Goal: Task Accomplishment & Management: Manage account settings

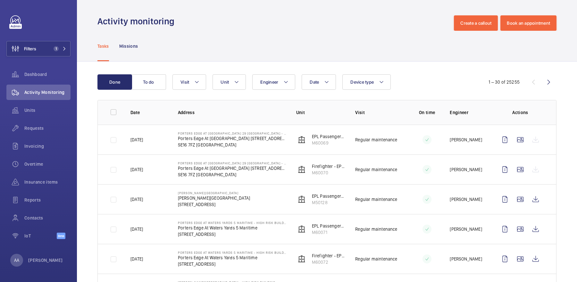
click at [357, 46] on div "Tasks Missions" at bounding box center [326, 46] width 459 height 30
click at [67, 49] on button "Filters 1" at bounding box center [38, 48] width 64 height 15
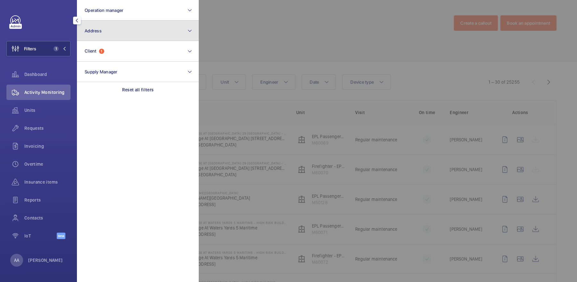
click at [109, 37] on button "Address" at bounding box center [138, 31] width 122 height 21
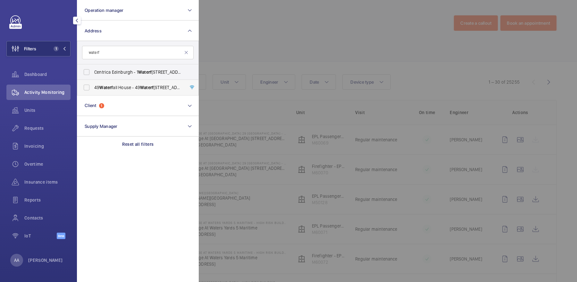
type input "waterf"
click at [131, 89] on span "[STREET_ADDRESS]" at bounding box center [138, 87] width 88 height 6
click at [93, 89] on input "[STREET_ADDRESS]" at bounding box center [86, 87] width 13 height 13
checkbox input "true"
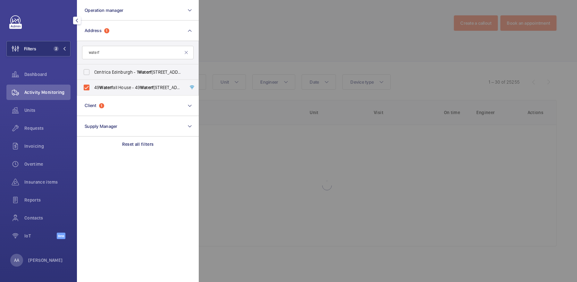
click at [241, 63] on div at bounding box center [487, 141] width 577 height 282
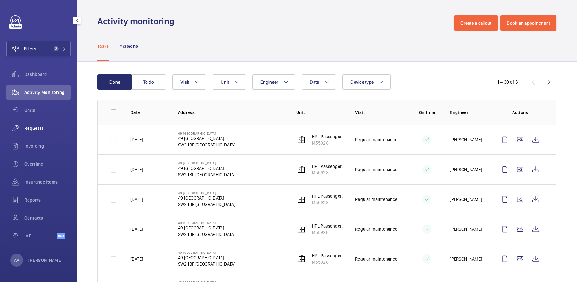
click at [45, 127] on span "Requests" at bounding box center [47, 128] width 46 height 6
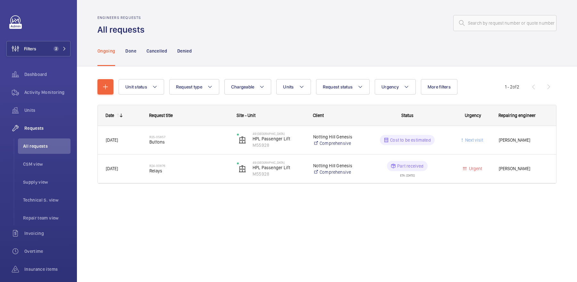
click at [137, 51] on nav "Ongoing Done Cancelled Denied" at bounding box center [144, 51] width 94 height 30
click at [131, 51] on p "Done" at bounding box center [130, 51] width 11 height 6
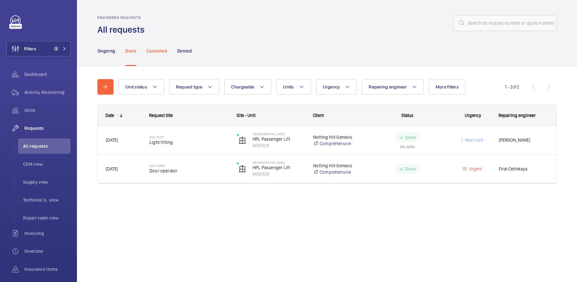
click at [163, 50] on p "Cancelled" at bounding box center [156, 51] width 21 height 6
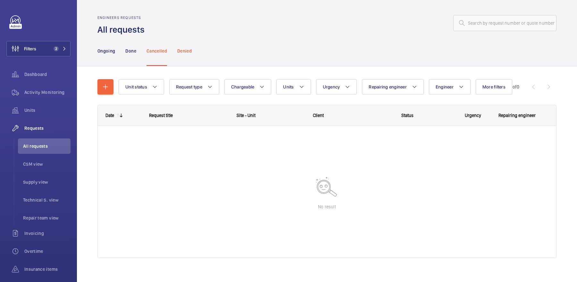
click at [181, 50] on p "Denied" at bounding box center [184, 51] width 14 height 6
click at [105, 52] on p "Ongoing" at bounding box center [106, 51] width 18 height 6
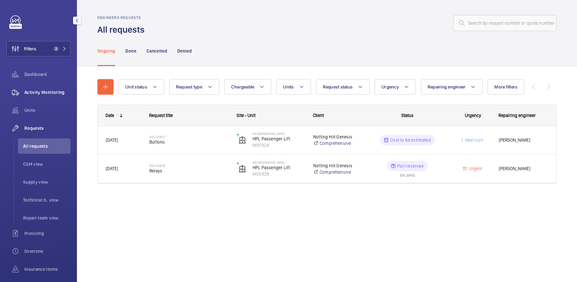
click at [52, 93] on span "Activity Monitoring" at bounding box center [47, 92] width 46 height 6
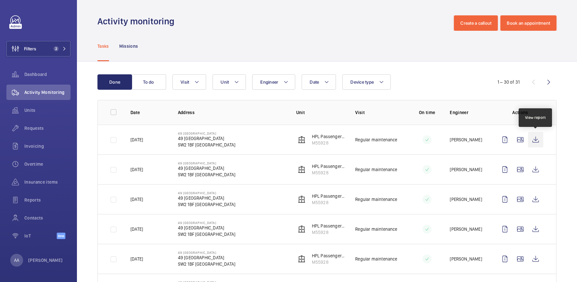
click at [533, 141] on wm-front-icon-button at bounding box center [535, 139] width 15 height 15
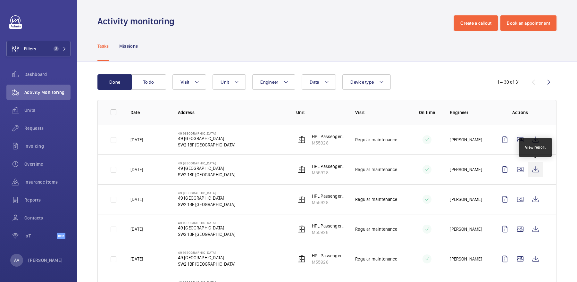
click at [530, 172] on wm-front-icon-button at bounding box center [535, 169] width 15 height 15
click at [313, 142] on p "M55928" at bounding box center [328, 143] width 33 height 6
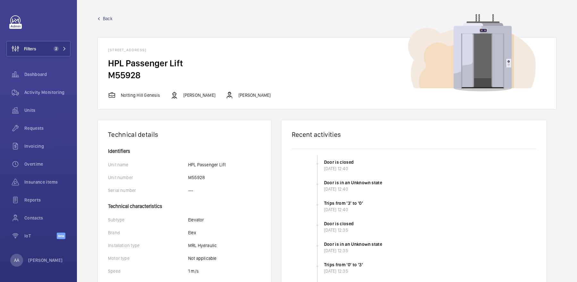
click at [100, 20] on link "Back" at bounding box center [326, 18] width 459 height 6
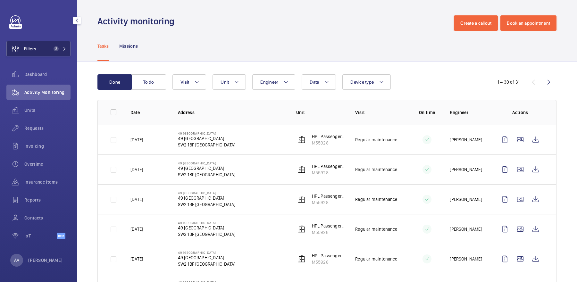
click at [59, 51] on span "2" at bounding box center [58, 48] width 15 height 5
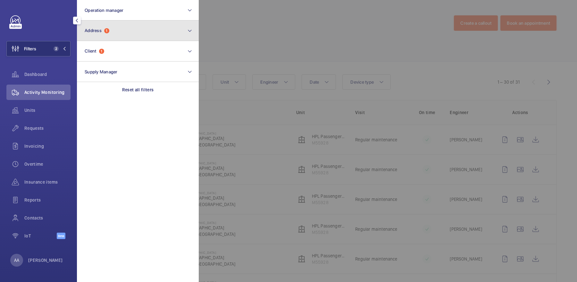
click at [105, 32] on span "1" at bounding box center [106, 30] width 5 height 5
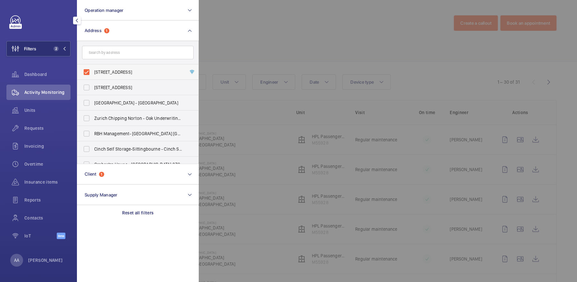
click at [130, 75] on label "[STREET_ADDRESS]" at bounding box center [133, 71] width 112 height 15
click at [93, 75] on input "[STREET_ADDRESS]" at bounding box center [86, 72] width 13 height 13
checkbox input "false"
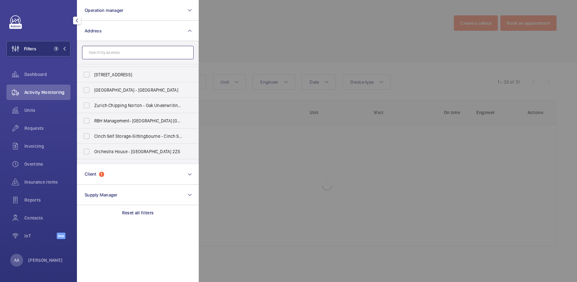
click at [111, 57] on input "text" at bounding box center [138, 52] width 112 height 13
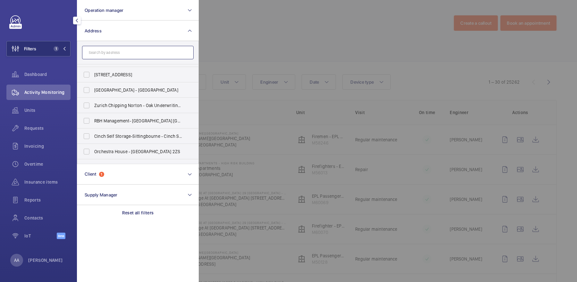
type input "d"
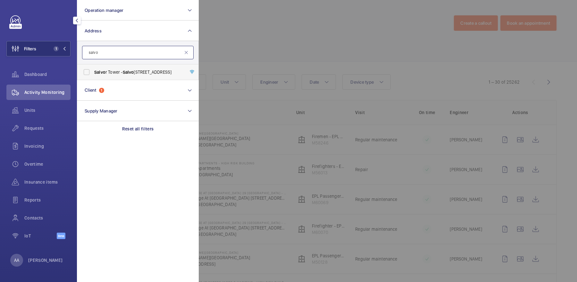
type input "salvo"
click at [115, 67] on label "Salvo r Tower - [GEOGRAPHIC_DATA]" at bounding box center [133, 71] width 112 height 15
click at [93, 67] on input "Salvo r Tower - [GEOGRAPHIC_DATA]" at bounding box center [86, 72] width 13 height 13
checkbox input "true"
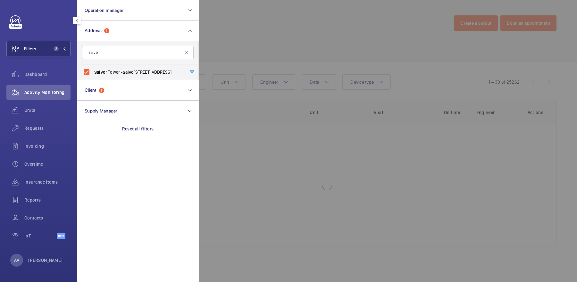
click at [217, 54] on div at bounding box center [487, 141] width 577 height 282
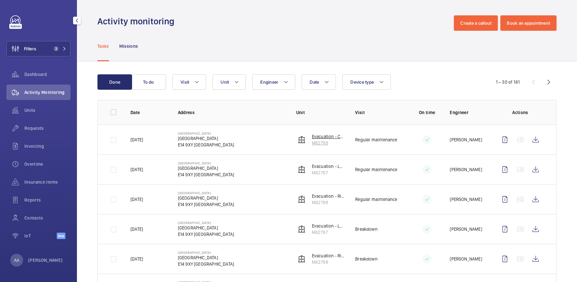
click at [314, 140] on p "M62799" at bounding box center [328, 143] width 33 height 6
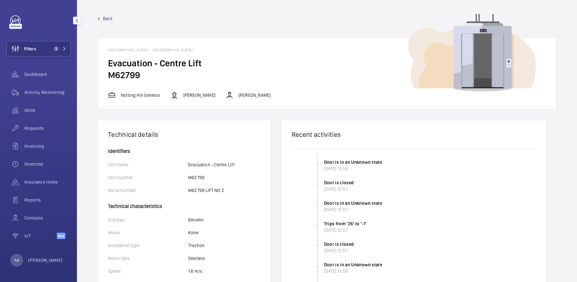
click at [104, 18] on span "Back" at bounding box center [108, 18] width 10 height 6
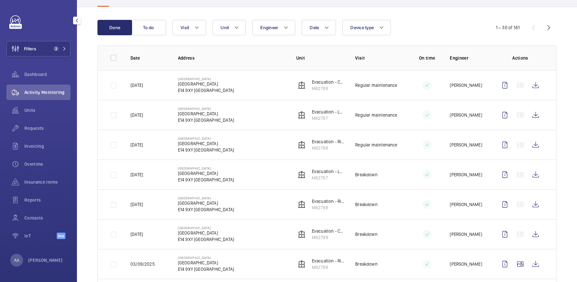
scroll to position [68, 0]
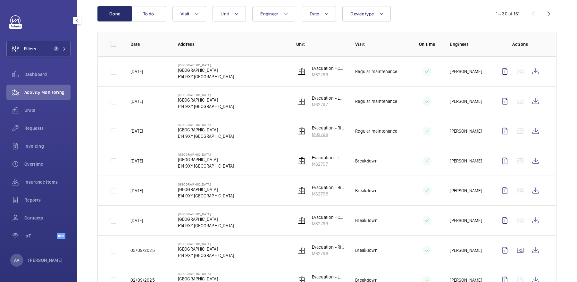
click at [322, 132] on p "M62798" at bounding box center [328, 134] width 33 height 6
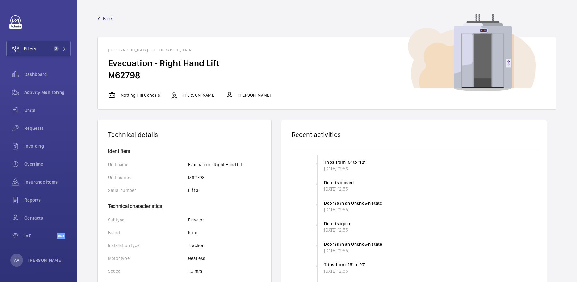
click at [103, 20] on span "Back" at bounding box center [108, 18] width 10 height 6
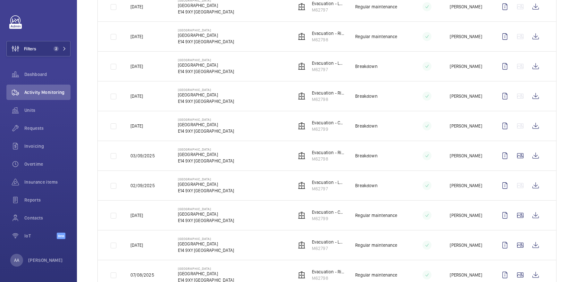
scroll to position [164, 0]
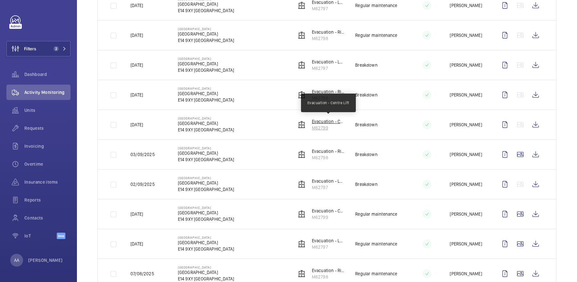
click at [322, 122] on p "Evacuation - Centre Lift" at bounding box center [328, 121] width 33 height 6
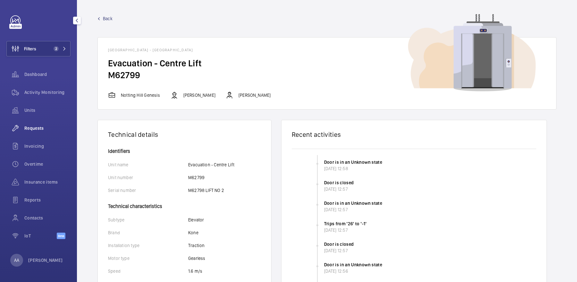
click at [38, 128] on span "Requests" at bounding box center [47, 128] width 46 height 6
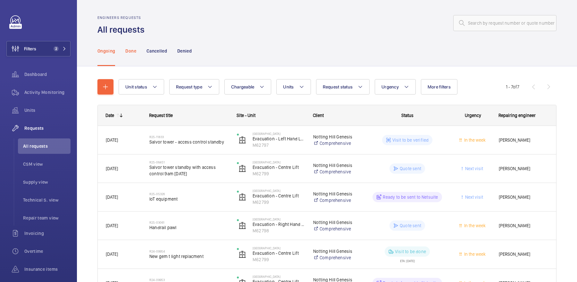
click at [131, 51] on p "Done" at bounding box center [130, 51] width 11 height 6
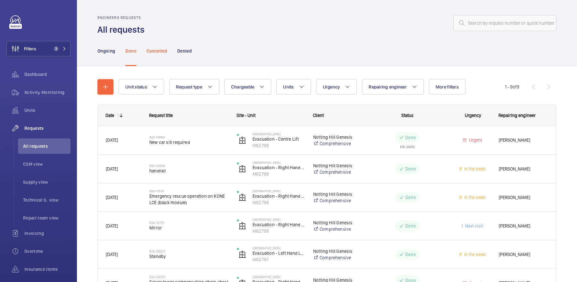
click at [162, 60] on div "Cancelled" at bounding box center [156, 51] width 21 height 30
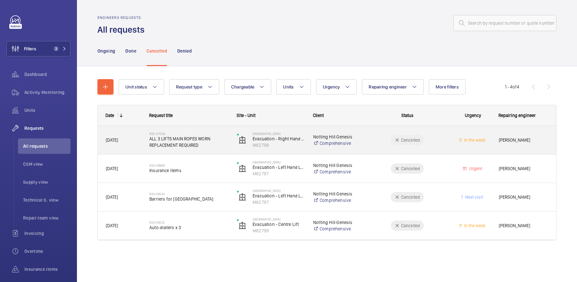
click at [211, 142] on span "ALL 3 LIFTS MAIN ROPES WORN REPLACEMENT REQUIRED" at bounding box center [188, 142] width 79 height 13
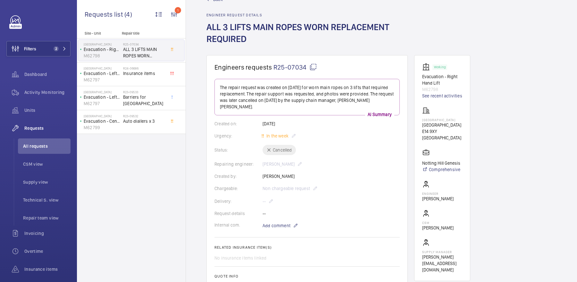
scroll to position [8, 0]
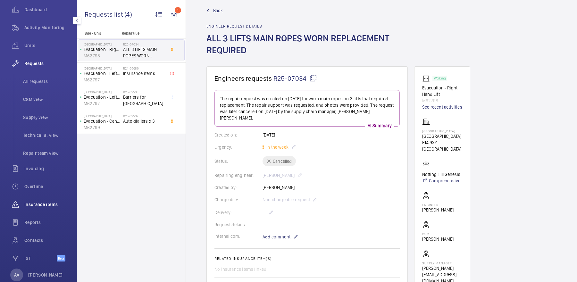
click at [42, 205] on span "Insurance items" at bounding box center [47, 204] width 46 height 6
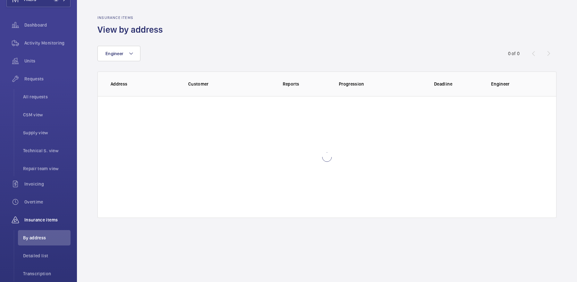
scroll to position [43, 0]
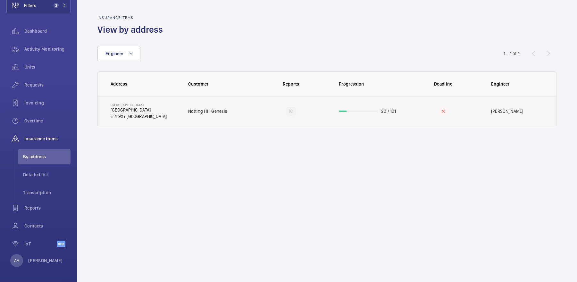
click at [227, 113] on td "Notting Hill Genesis" at bounding box center [215, 111] width 75 height 30
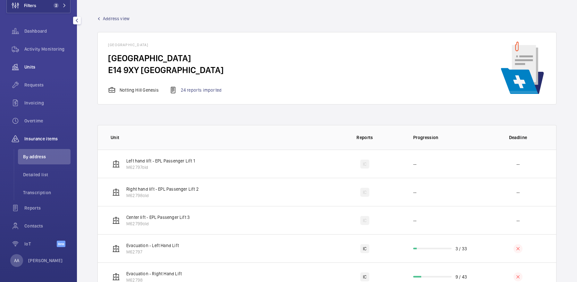
click at [29, 63] on div "Units" at bounding box center [38, 66] width 64 height 15
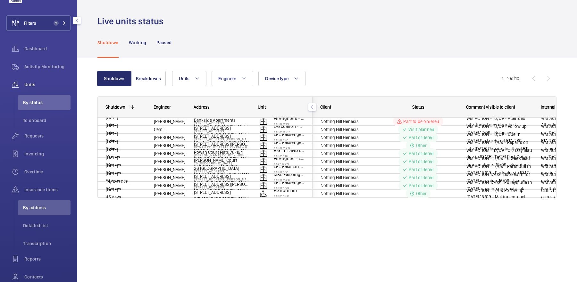
scroll to position [26, 0]
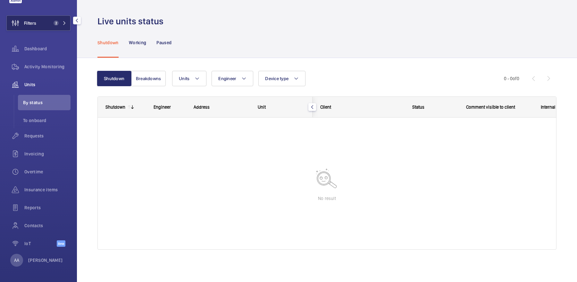
click at [52, 21] on span "2" at bounding box center [55, 23] width 8 height 5
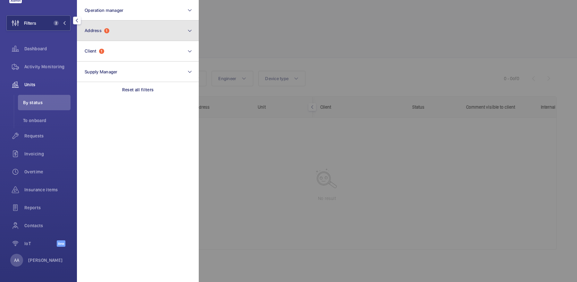
click at [117, 27] on button "Address 1" at bounding box center [138, 31] width 122 height 21
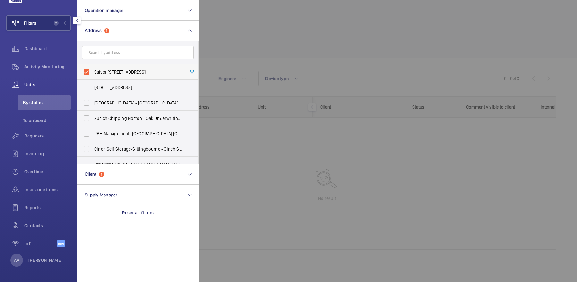
click at [118, 71] on span "Salvor [STREET_ADDRESS]" at bounding box center [138, 72] width 88 height 6
click at [93, 71] on input "Salvor [STREET_ADDRESS]" at bounding box center [86, 72] width 13 height 13
checkbox input "false"
click at [298, 64] on div at bounding box center [487, 141] width 577 height 282
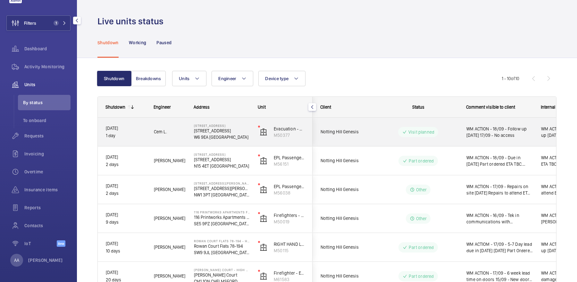
click at [463, 132] on div "WM ACTION - 18/09 - Follow up [DATE] 17/09 - No access" at bounding box center [496, 132] width 74 height 28
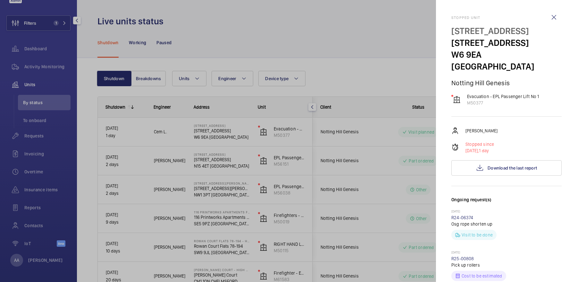
scroll to position [289, 0]
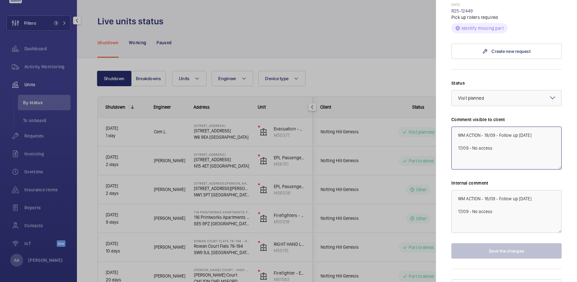
click at [485, 127] on textarea "WM ACTION - 18/09 - Follow up [DATE] 17/09 - No access" at bounding box center [506, 148] width 110 height 43
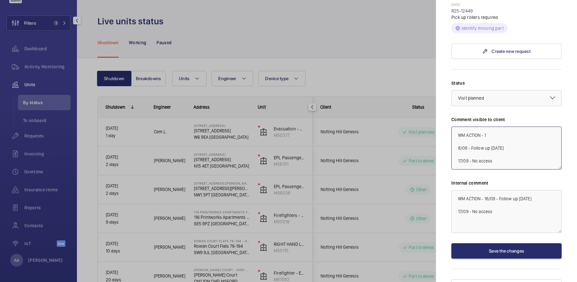
click at [498, 127] on textarea "WM ACTION - 1 8/09 - Follow up [DATE] 17/09 - No access" at bounding box center [506, 148] width 110 height 43
click at [459, 142] on textarea "WM ACTION - 19/09 - Shutdown for new pick up rollers as requested from client 8…" at bounding box center [506, 148] width 110 height 43
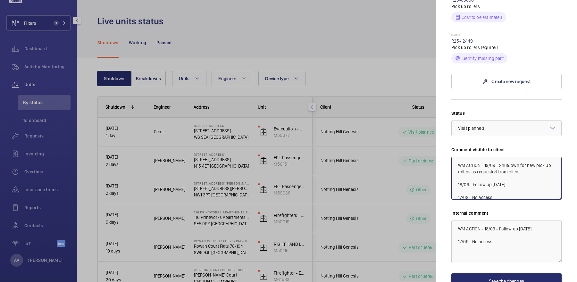
type textarea "WM ACTION - 19/09 - Shutdown for new pick up rollers as requested from client 1…"
drag, startPoint x: 475, startPoint y: 29, endPoint x: 449, endPoint y: 29, distance: 25.7
click at [449, 29] on mat-sidenav "Stopped [STREET_ADDRESS] Notting Hill Genesis Evacuation - EPL Passenger Lift N…" at bounding box center [506, 141] width 141 height 282
copy link "R25-12449"
click at [491, 273] on button "Save the changes" at bounding box center [506, 280] width 110 height 15
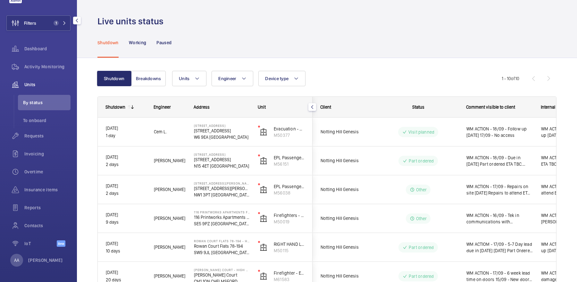
scroll to position [0, 0]
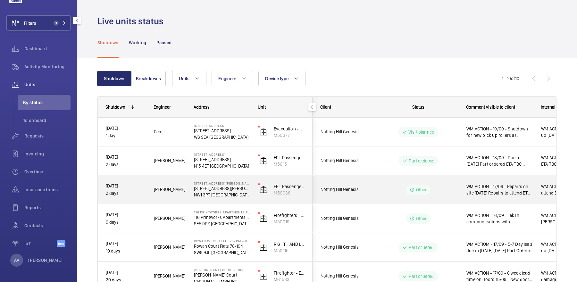
click at [523, 194] on span "WM ACTION - 17/09 - Repairs on site [DATE] Repairs to attend ETA TBC" at bounding box center [499, 189] width 66 height 13
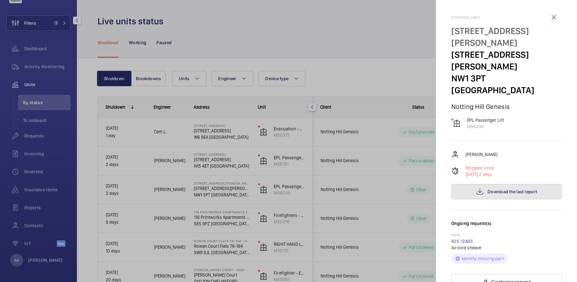
click at [492, 189] on span "Download the last report" at bounding box center [512, 191] width 49 height 5
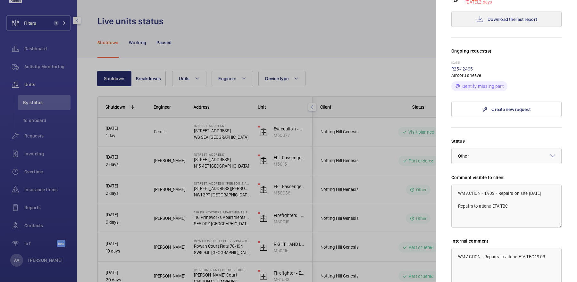
scroll to position [207, 0]
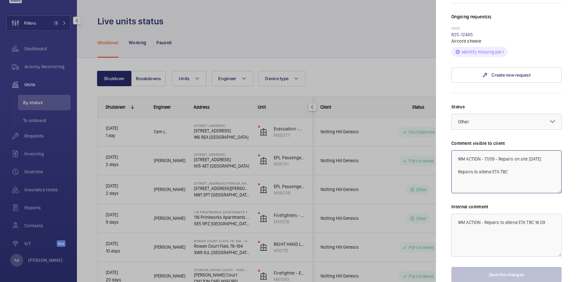
click at [484, 150] on textarea "WM ACTION - 17/09 - Repairs on site [DATE] Repairs to attend ETA TBC" at bounding box center [506, 171] width 110 height 43
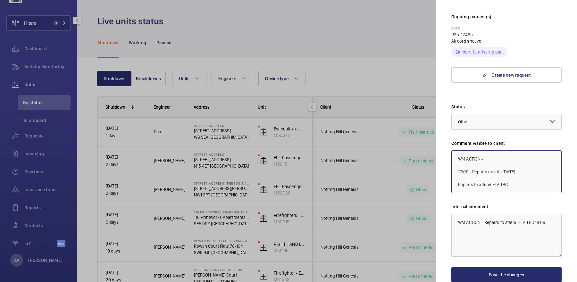
click at [498, 150] on textarea "WM ACTION - 17/09 - Repairs on site [DATE] Repairs to attend ETA TBC" at bounding box center [506, 171] width 110 height 43
click at [483, 150] on textarea "WM ACTION - 18/09 Repairs attended, air cord rollers damaged replacement requir…" at bounding box center [506, 171] width 110 height 43
click at [491, 150] on textarea "WM ACTION - 18/09 Repairs attended, air cord rollers damaged replacement requir…" at bounding box center [506, 171] width 110 height 43
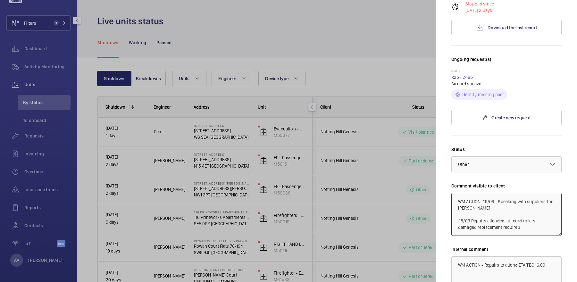
scroll to position [157, 0]
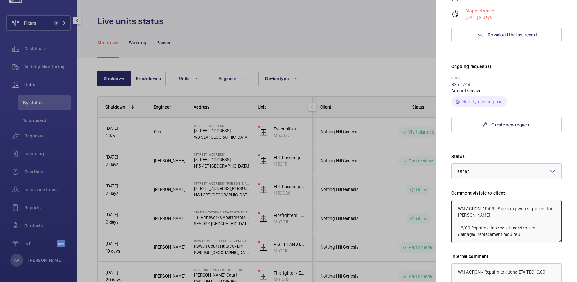
type textarea "WM ACTION -19/09 - Speaking with suppliers for [PERSON_NAME] 18/09 Repairs atte…"
drag, startPoint x: 476, startPoint y: 49, endPoint x: 449, endPoint y: 46, distance: 26.8
click at [449, 46] on mat-sidenav "Stopped [STREET_ADDRESS][PERSON_NAME][PERSON_NAME] Notting Hill Genesis EPL Pas…" at bounding box center [506, 141] width 141 height 282
copy link "R25-12465"
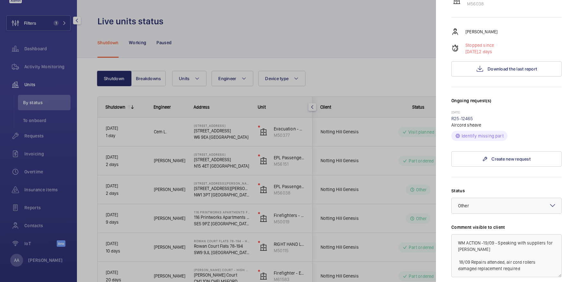
scroll to position [207, 0]
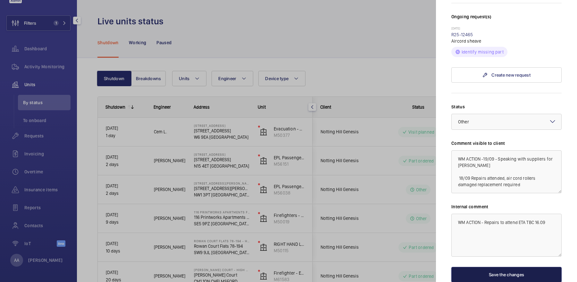
click at [506, 267] on button "Save the changes" at bounding box center [506, 274] width 110 height 15
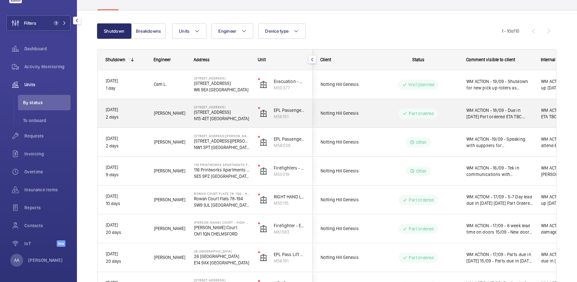
scroll to position [50, 0]
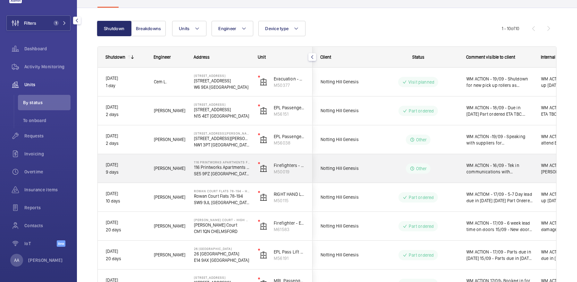
click at [464, 170] on div "WM ACTION - 16/09 - Tek in communications with [PERSON_NAME] for modernisation.…" at bounding box center [496, 169] width 74 height 28
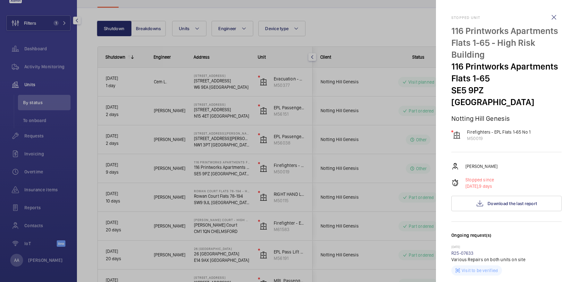
scroll to position [242, 0]
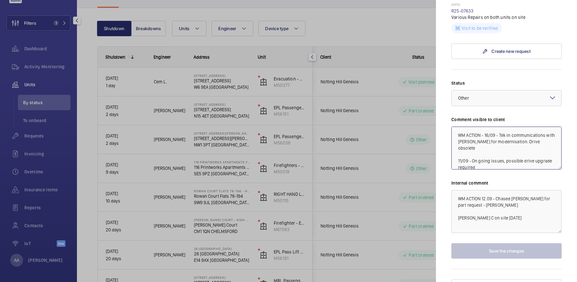
click at [484, 127] on textarea "WM ACTION - 16/09 - Tek in communications with [PERSON_NAME] for modernisation.…" at bounding box center [506, 148] width 110 height 43
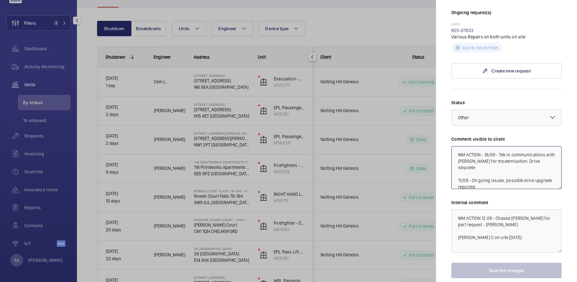
scroll to position [222, 0]
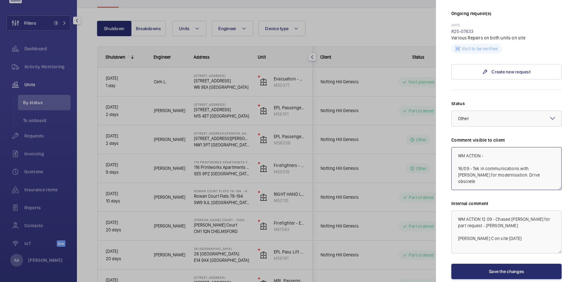
click at [496, 147] on textarea "WM ACTION - 16/09 - Tek in communications with [PERSON_NAME] for modernisation.…" at bounding box center [506, 168] width 110 height 43
click at [500, 147] on textarea "WM ACTION - 16/09 - Tek in communications with [PERSON_NAME] for modernisation.…" at bounding box center [506, 168] width 110 height 43
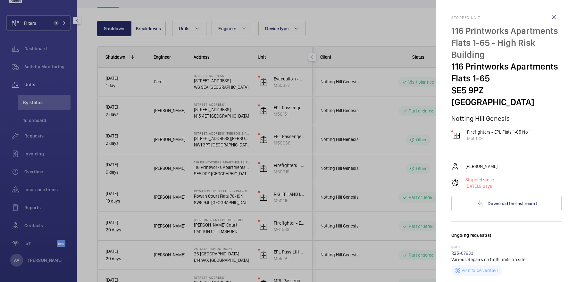
scroll to position [242, 0]
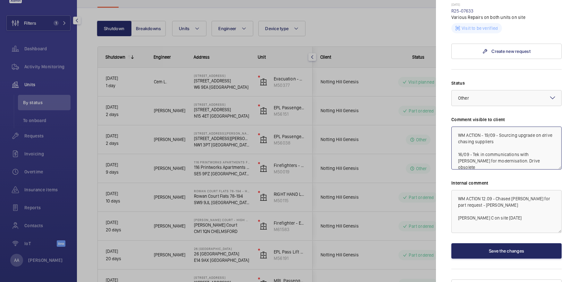
type textarea "WM ACTION - 19/09 - Sourcing upgrade on drive chasing suppliers 16/09 - Tek in …"
click at [501, 243] on button "Save the changes" at bounding box center [506, 250] width 110 height 15
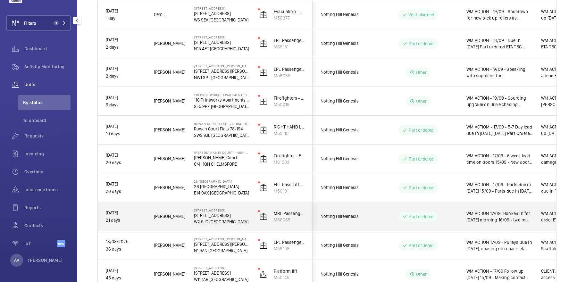
scroll to position [155, 0]
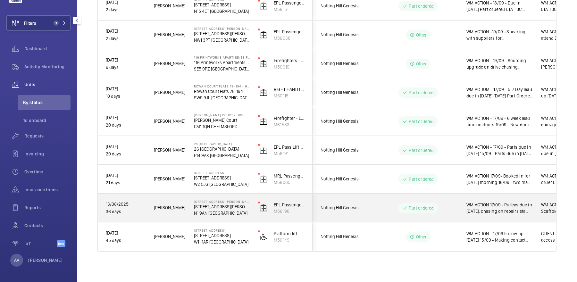
click at [373, 197] on div "Part ordered" at bounding box center [415, 208] width 88 height 23
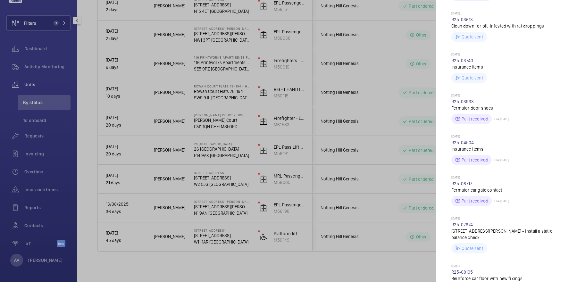
scroll to position [699, 0]
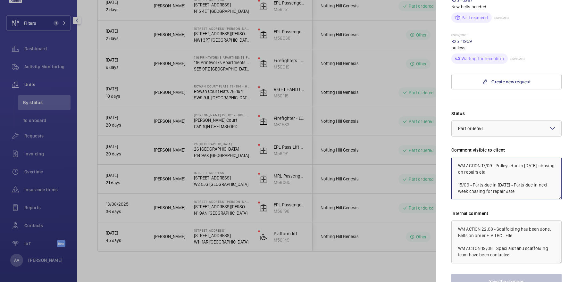
click at [481, 157] on textarea "WM ACTION 17/09 - Pulleys due in [DATE], chasing on repairs eta 15/09 - Parts d…" at bounding box center [506, 178] width 110 height 43
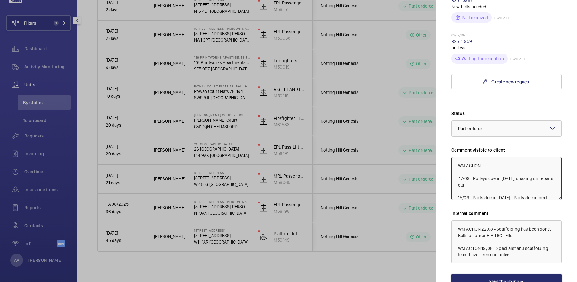
click at [492, 157] on textarea "WM ACTION 17/09 - Pulleys due in [DATE], chasing on repairs eta 15/09 - Parts d…" at bounding box center [506, 178] width 110 height 43
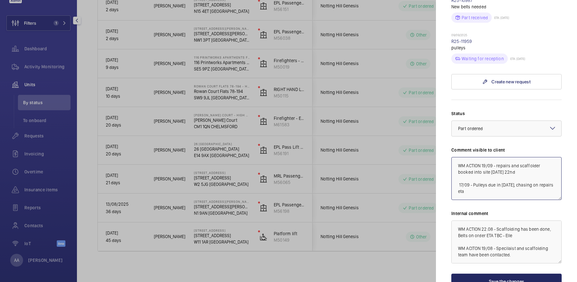
type textarea "WM ACTION 19/09 - repairs and scaffolder booked into site [DATE] 22nd 17/09 - P…"
click at [511, 274] on button "Save the changes" at bounding box center [506, 281] width 110 height 15
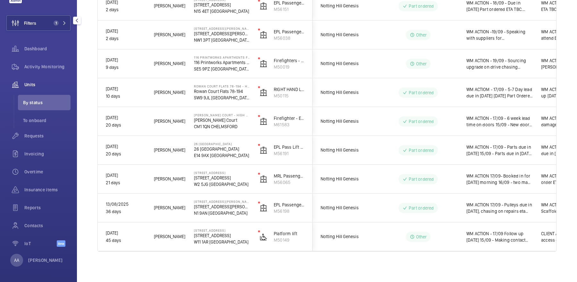
scroll to position [0, 0]
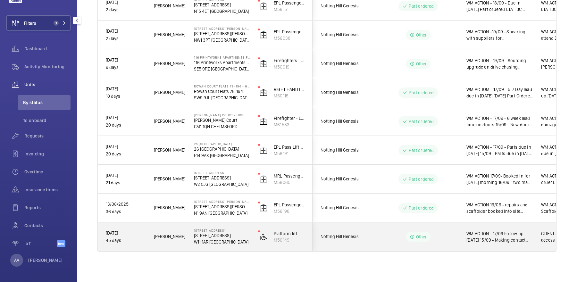
click at [505, 240] on span "WM ACTION - 17/09 Follow up [DATE] 15/09 - Making contact with tenant 12/09 - A…" at bounding box center [499, 236] width 66 height 13
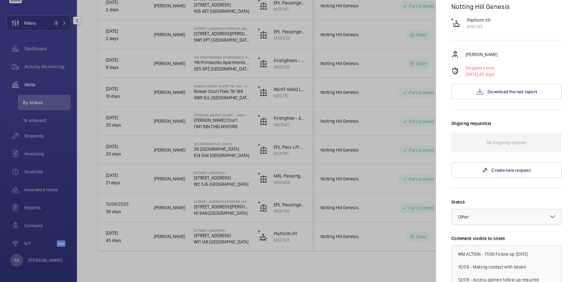
scroll to position [195, 0]
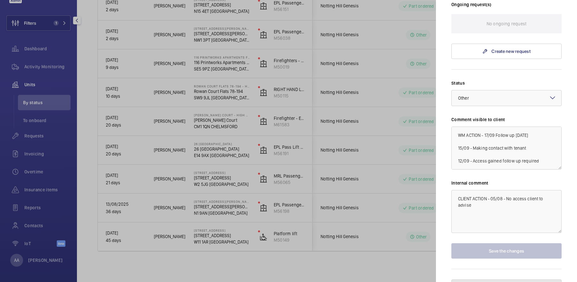
click at [509, 280] on button "Pause the unit" at bounding box center [506, 287] width 110 height 15
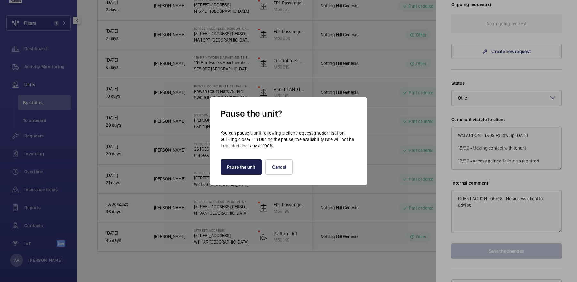
click at [251, 163] on button "Pause the unit" at bounding box center [241, 166] width 41 height 15
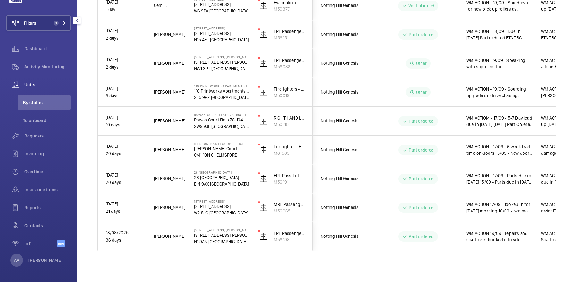
scroll to position [126, 0]
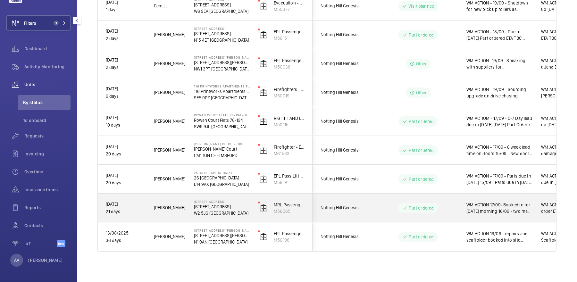
click at [497, 202] on span "WM ACTION 17/09- Booked in for [DATE] morning 16/09 - two man follow up require…" at bounding box center [499, 208] width 66 height 13
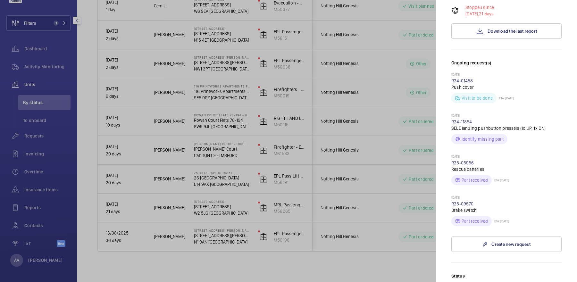
scroll to position [0, 0]
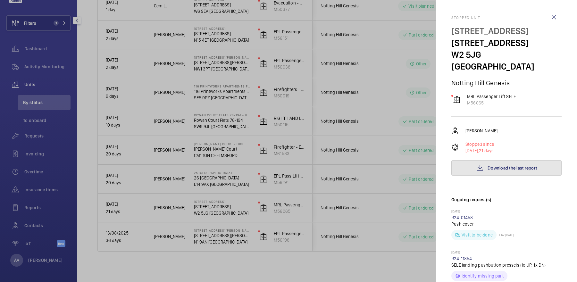
click at [484, 160] on button "Download the last report" at bounding box center [506, 167] width 110 height 15
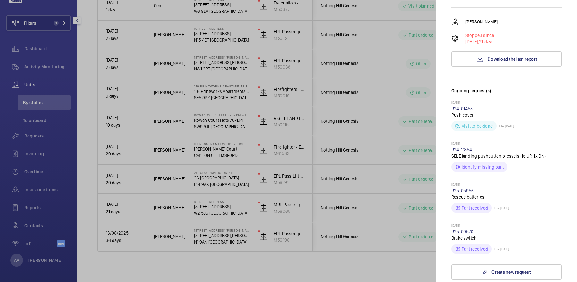
scroll to position [111, 0]
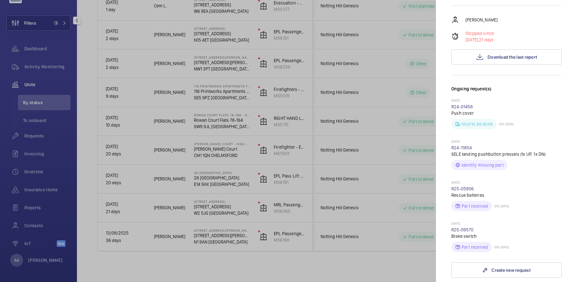
click at [331, 116] on div at bounding box center [288, 141] width 577 height 282
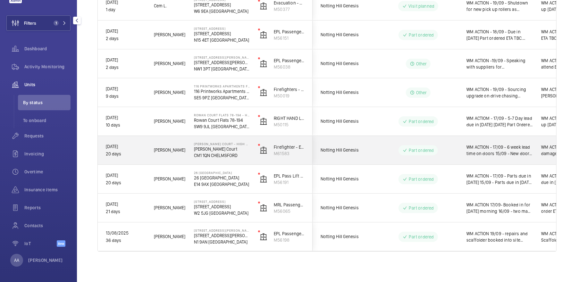
click at [461, 144] on div "WM ACTION - 17/09 - 6 week lead time on doors 15/09 - New doors being made up, …" at bounding box center [496, 151] width 74 height 28
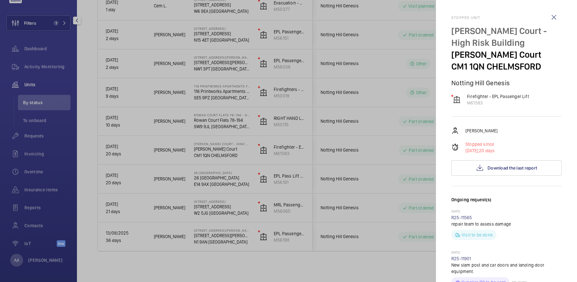
scroll to position [266, 0]
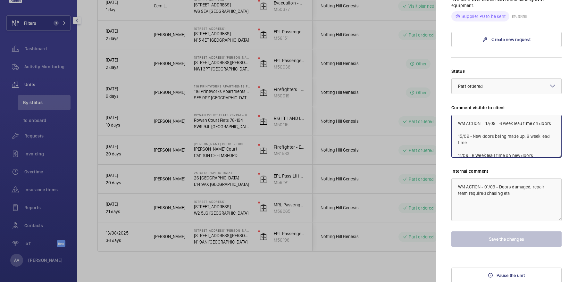
click at [485, 122] on textarea "WM ACTION - 17/09 - 6 week lead time on doors 15/09 - New doors being made up, …" at bounding box center [506, 136] width 110 height 43
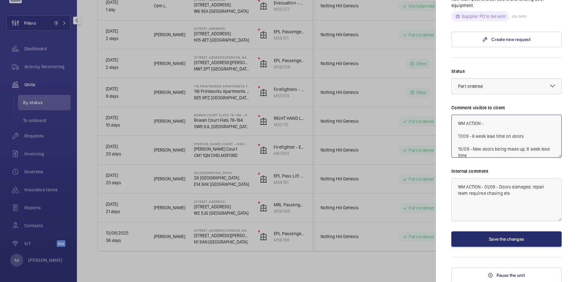
click at [500, 123] on textarea "WM ACTION - 17/09 - 6 week lead time on doors 15/09 - New doors being made up, …" at bounding box center [506, 136] width 110 height 43
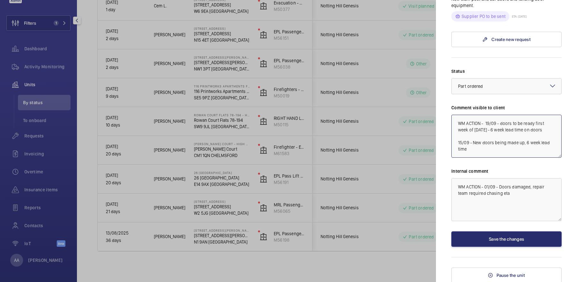
click at [467, 131] on textarea "WM ACTION - 19/09 - doors to be ready first week of [DATE] - 6 week lead time o…" at bounding box center [506, 136] width 110 height 43
click at [503, 131] on textarea "WM ACTION - 19/09 - doors to be ready first week of novemeber 17/09 - 6 week le…" at bounding box center [506, 136] width 110 height 43
type textarea "WM ACTION - 19/09 - doors to be ready first week of [DATE] - 6 week lead time o…"
click at [497, 239] on button "Save the changes" at bounding box center [506, 238] width 110 height 15
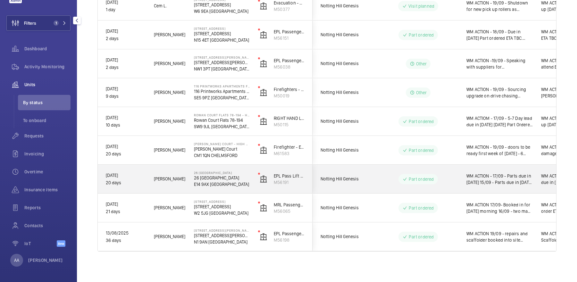
click at [500, 175] on span "WM ACTION - 17/09 - Parts due in [DATE] 15/09 - Parts due in [DATE] - Drive and…" at bounding box center [499, 179] width 66 height 13
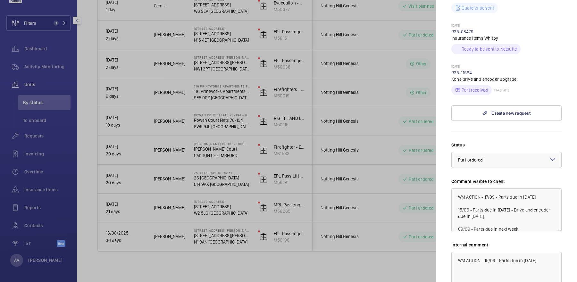
scroll to position [289, 0]
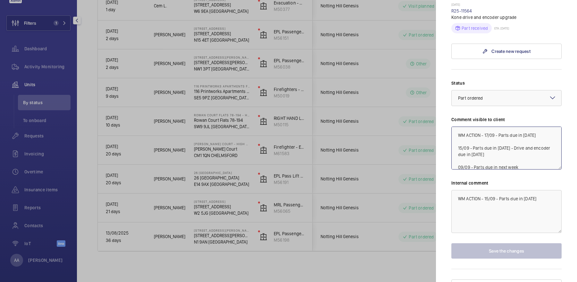
click at [487, 127] on textarea "WM ACTION - 17/09 - Parts due in [DATE] 15/09 - Parts due in [DATE] - Drive and…" at bounding box center [506, 148] width 110 height 43
click at [489, 127] on textarea "WM ACTION - 17/09 - Parts due in [DATE] 15/09 - Parts due in [DATE] - Drive and…" at bounding box center [506, 148] width 110 height 43
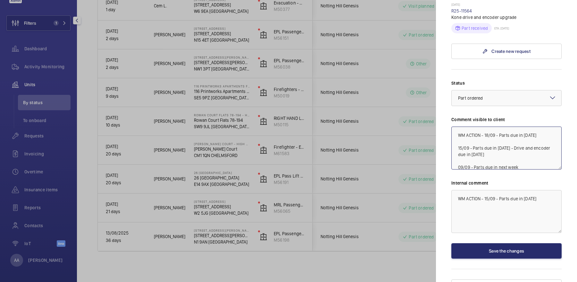
click at [484, 127] on textarea "WM ACTION - 18/09 - Parts due in [DATE] 15/09 - Parts due in [DATE] - Drive and…" at bounding box center [506, 148] width 110 height 43
click at [501, 127] on textarea "WM ACTION - 18/09 - Parts due in [DATE] 15/09 - Parts due in [DATE] - Drive and…" at bounding box center [506, 148] width 110 height 43
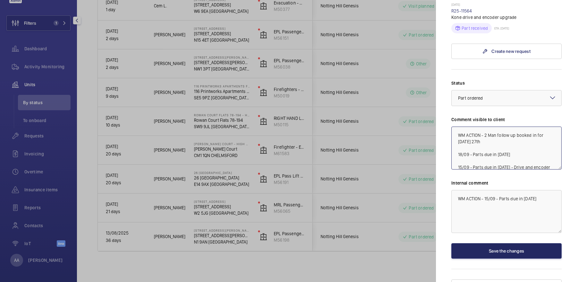
type textarea "WM ACTION - 2 Man follow up booked in for [DATE] 27th 18/09 - Parts due in [DAT…"
click at [492, 243] on button "Save the changes" at bounding box center [506, 250] width 110 height 15
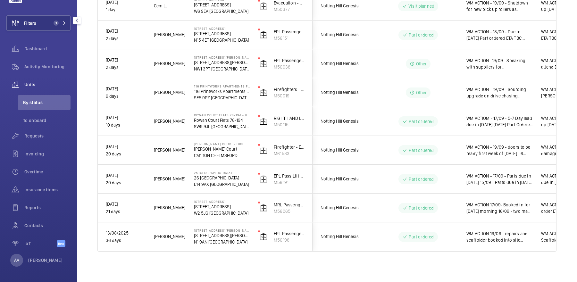
scroll to position [0, 0]
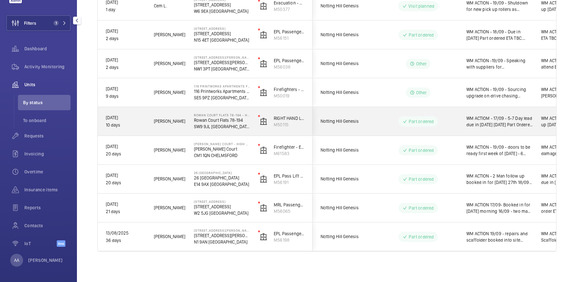
click at [502, 121] on span "WM ACTIOM - 17/09 - 5-7 Day lead due in [DATE] [DATE] Part Ordered ETA TBC 15/0…" at bounding box center [499, 121] width 66 height 13
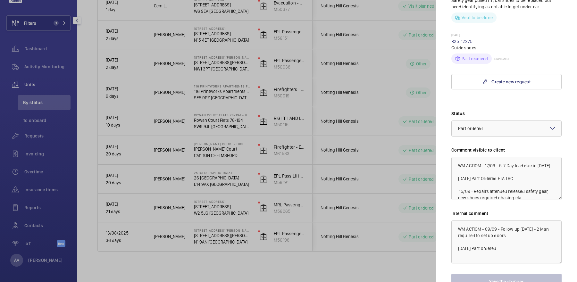
scroll to position [355, 0]
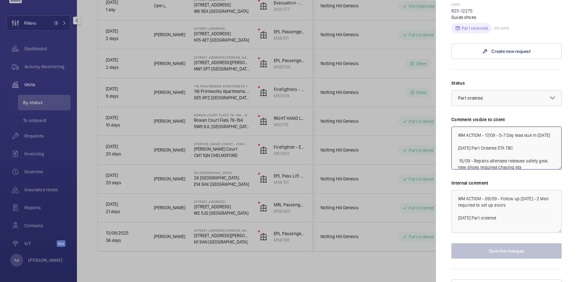
click at [486, 127] on textarea "WM ACTIOM - 17/09 - 5-7 Day lead due in [DATE] [DATE] Part Ordered ETA TBC 15/0…" at bounding box center [506, 148] width 110 height 43
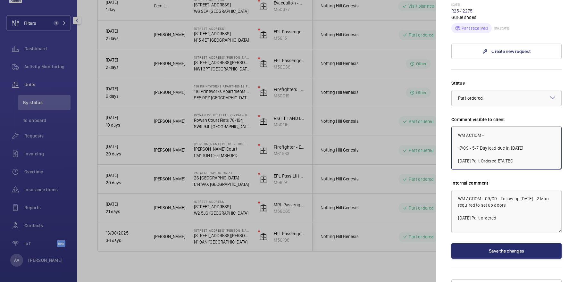
click at [522, 127] on textarea "WM ACTIOM - 17/09 - 5-7 Day lead due in [DATE] [DATE] Part Ordered ETA TBC 15/0…" at bounding box center [506, 148] width 110 height 43
click at [507, 127] on textarea "WM ACTIOM - 17/09 - 5-7 Day lead due in [DATE] [DATE] Part Ordered ETA TBC 15/0…" at bounding box center [506, 148] width 110 height 43
type textarea "WM ACTIOM - 19/09 - Parts due in next week 17/09 - 5-7 Day lead due in [DATE] […"
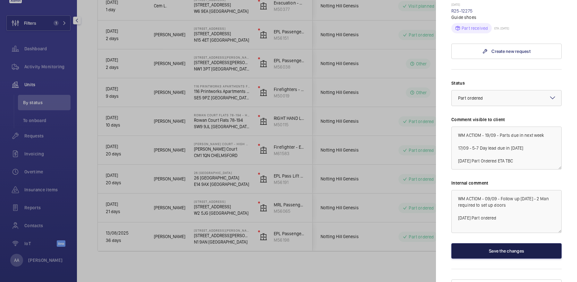
click at [508, 243] on button "Save the changes" at bounding box center [506, 250] width 110 height 15
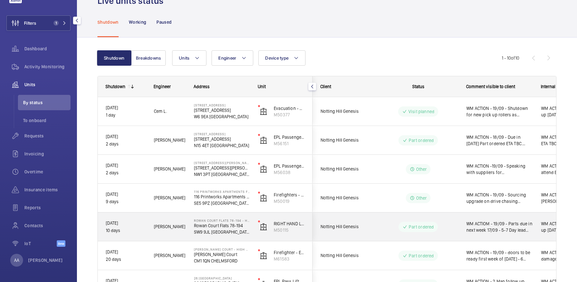
scroll to position [12, 0]
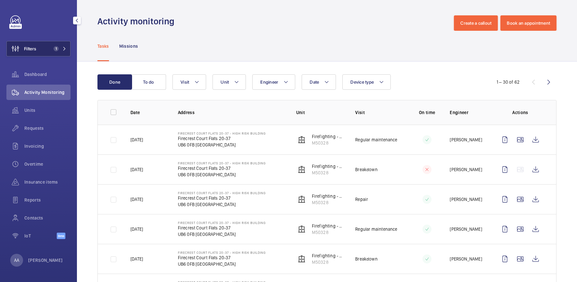
click at [57, 44] on button "Filters 1" at bounding box center [38, 48] width 64 height 15
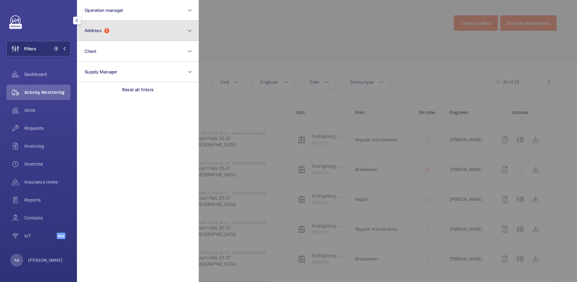
click at [125, 38] on button "Address 1" at bounding box center [138, 31] width 122 height 21
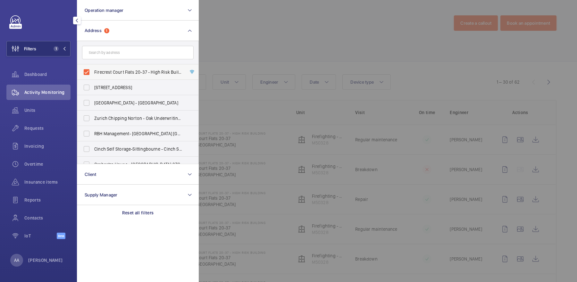
click at [116, 69] on span "Firecrest Court Flats 20-37 - High Risk Building - Firecrest Court Flats 20-37,…" at bounding box center [138, 72] width 88 height 6
click at [93, 69] on input "Firecrest Court Flats 20-37 - High Risk Building - Firecrest Court Flats 20-37,…" at bounding box center [86, 72] width 13 height 13
checkbox input "false"
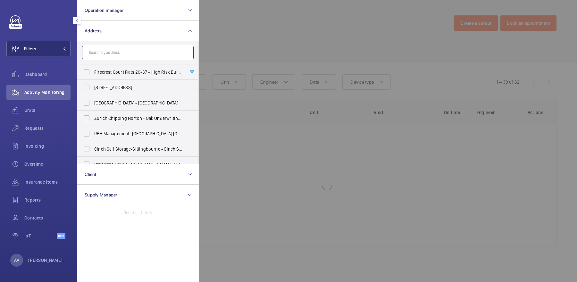
click at [103, 47] on input "text" at bounding box center [138, 52] width 112 height 13
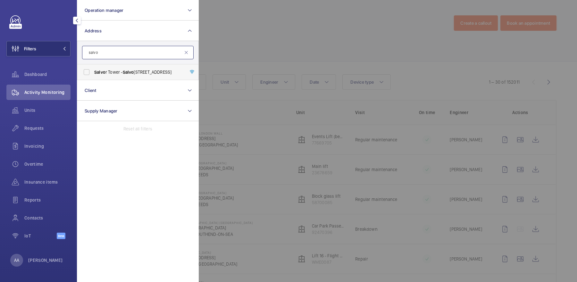
type input "salvo"
click at [125, 66] on label "Salvo r Tower - [GEOGRAPHIC_DATA]" at bounding box center [133, 71] width 112 height 15
click at [93, 66] on input "Salvo r Tower - [GEOGRAPHIC_DATA]" at bounding box center [86, 72] width 13 height 13
checkbox input "true"
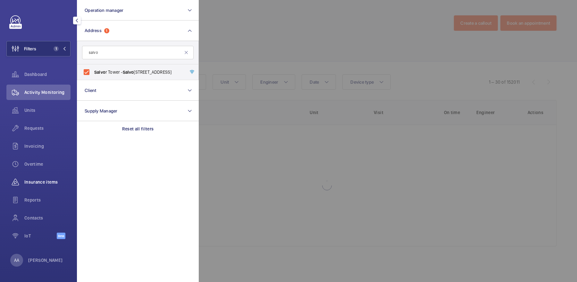
click at [56, 180] on span "Insurance items" at bounding box center [47, 182] width 46 height 6
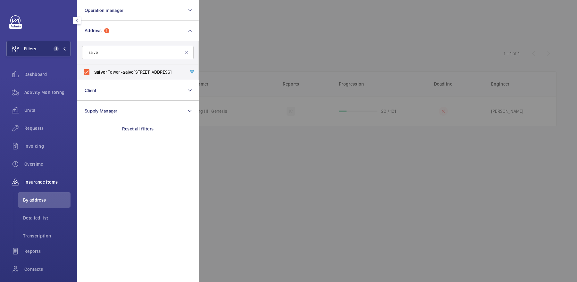
click at [278, 43] on div at bounding box center [487, 141] width 577 height 282
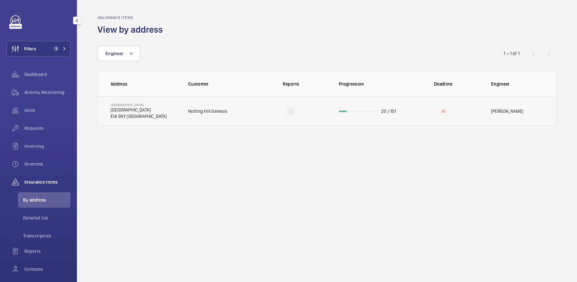
click at [227, 106] on td "Notting Hill Genesis" at bounding box center [215, 111] width 75 height 30
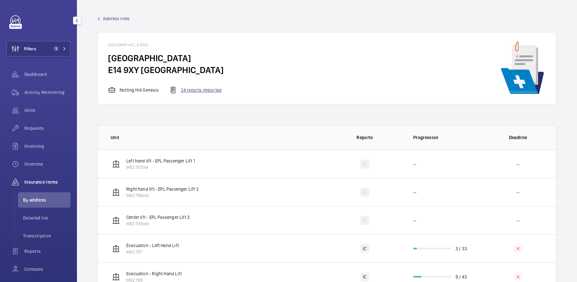
click at [209, 89] on div "24 reports imported" at bounding box center [195, 90] width 52 height 8
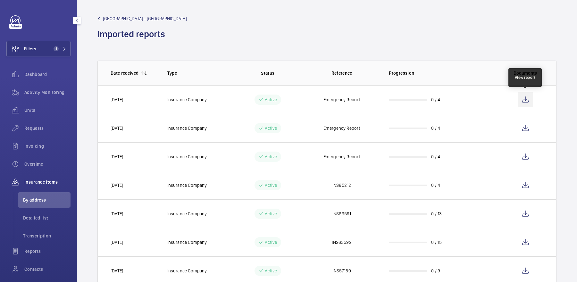
click at [529, 97] on wm-front-icon-button at bounding box center [525, 99] width 15 height 15
click at [39, 131] on span "Requests" at bounding box center [47, 128] width 46 height 6
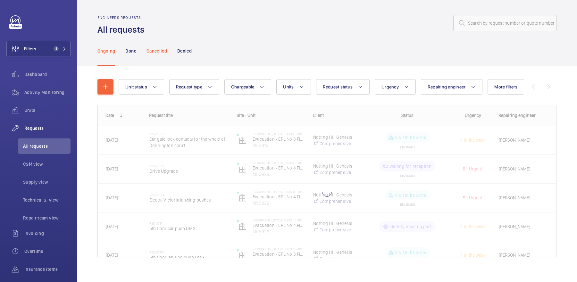
click at [161, 51] on p "Cancelled" at bounding box center [156, 51] width 21 height 6
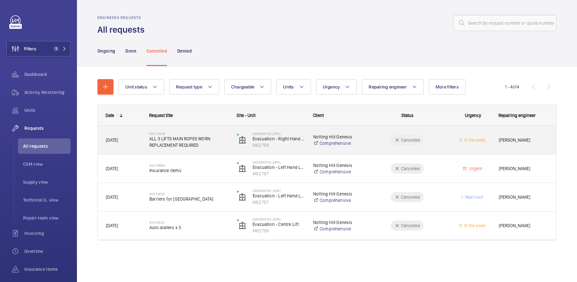
click at [221, 138] on span "ALL 3 LIFTS MAIN ROPES WORN REPLACEMENT REQUIRED" at bounding box center [188, 142] width 79 height 13
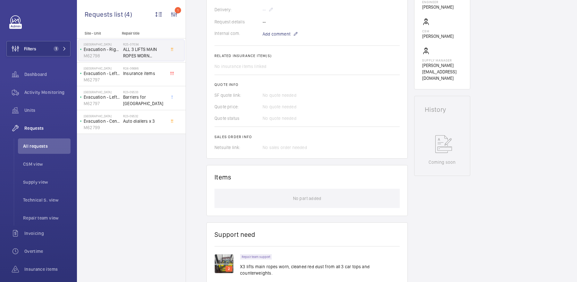
scroll to position [280, 0]
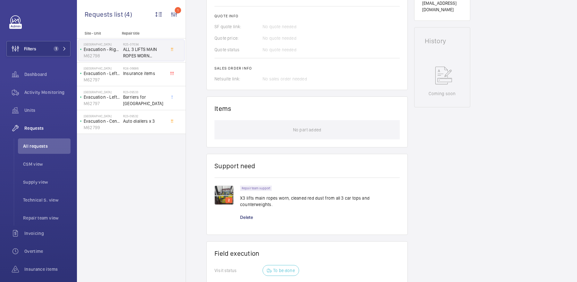
click at [230, 189] on img at bounding box center [223, 195] width 19 height 19
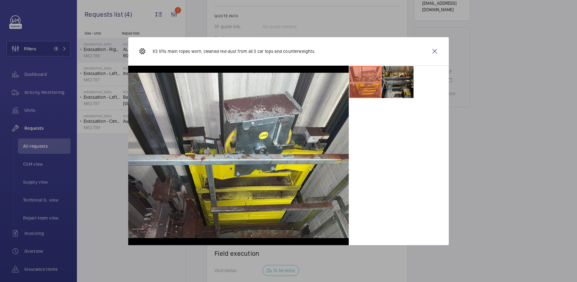
click at [399, 85] on li at bounding box center [397, 82] width 32 height 32
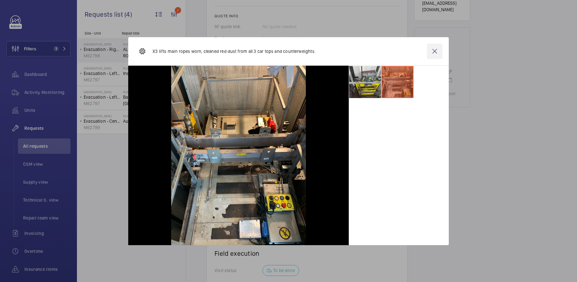
click at [436, 51] on wm-front-icon-button at bounding box center [434, 51] width 15 height 15
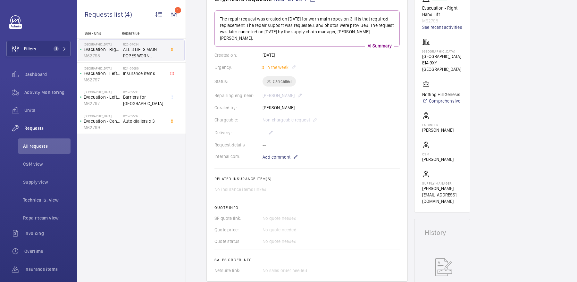
scroll to position [0, 0]
